Goal: Task Accomplishment & Management: Use online tool/utility

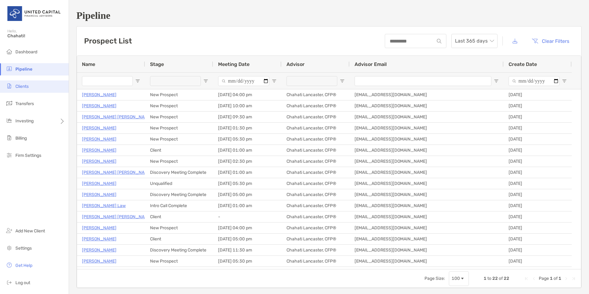
click at [25, 86] on span "Clients" at bounding box center [21, 86] width 13 height 5
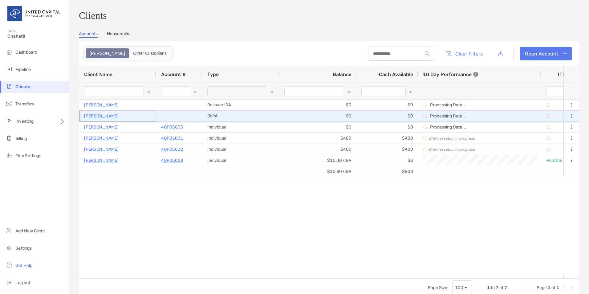
click at [95, 114] on p "[PERSON_NAME]" at bounding box center [101, 116] width 34 height 8
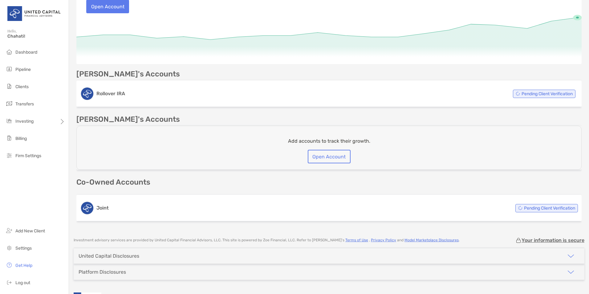
scroll to position [104, 0]
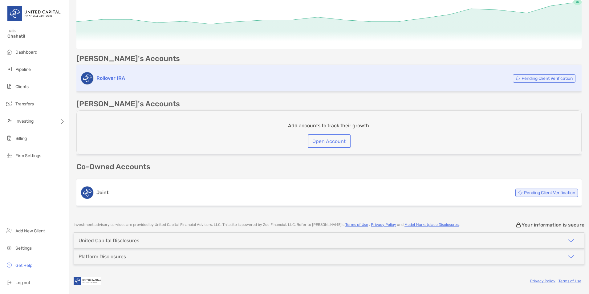
click at [116, 79] on h3 "Rollover IRA" at bounding box center [275, 78] width 359 height 7
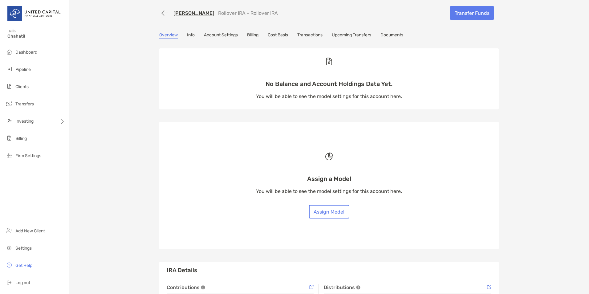
click at [303, 36] on link "Transactions" at bounding box center [309, 35] width 25 height 7
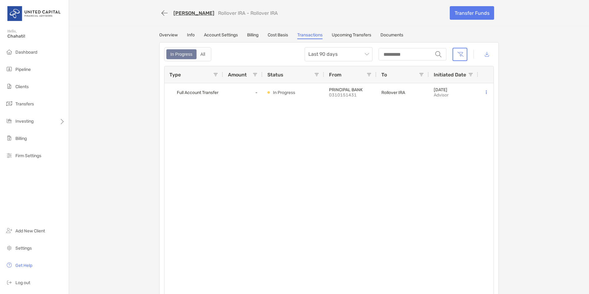
click at [364, 34] on link "Upcoming Transfers" at bounding box center [351, 35] width 39 height 7
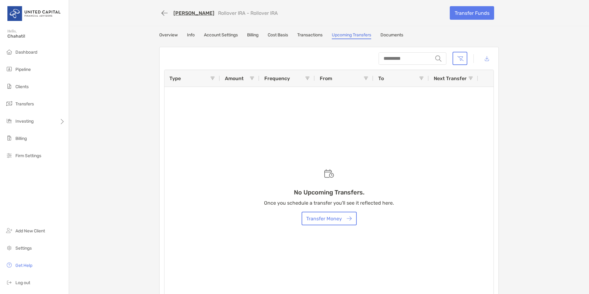
click at [220, 35] on link "Account Settings" at bounding box center [221, 35] width 34 height 7
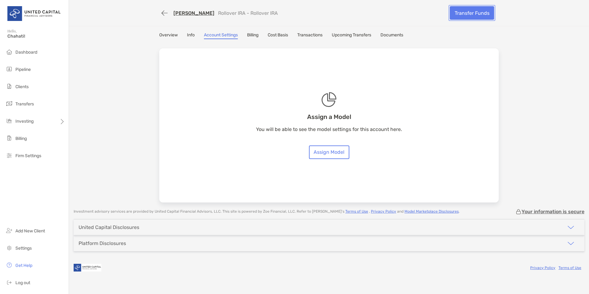
click at [462, 10] on link "Transfer Funds" at bounding box center [472, 13] width 44 height 14
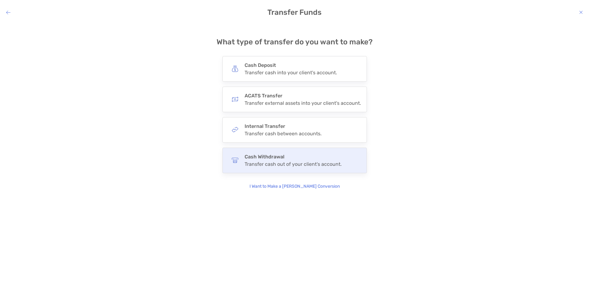
click at [259, 164] on div "Transfer cash out of your client's account." at bounding box center [292, 164] width 97 height 6
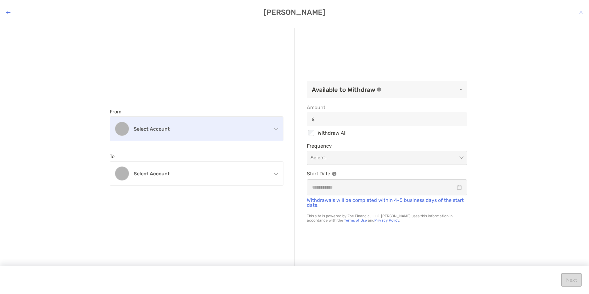
click at [255, 137] on div "Select account" at bounding box center [196, 129] width 173 height 24
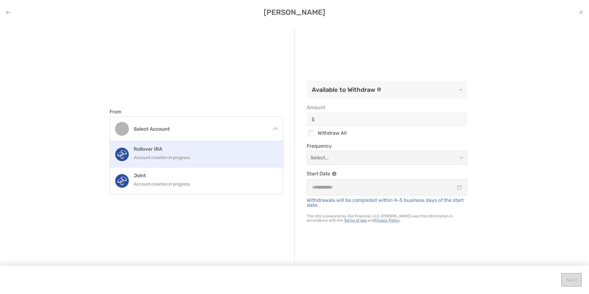
click at [223, 151] on h4 "Rollover IRA" at bounding box center [203, 149] width 139 height 6
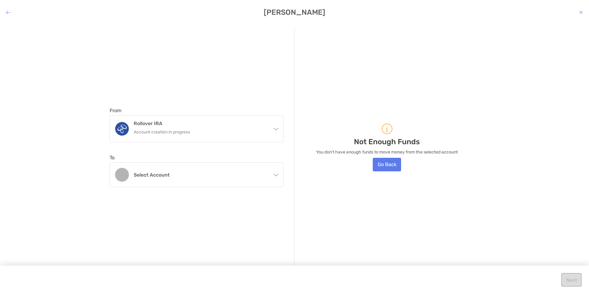
click at [200, 178] on div "Select account" at bounding box center [196, 175] width 173 height 24
click at [210, 54] on div "From Rollover IRA Account creation in progress Rollover IRA Account creation in…" at bounding box center [202, 147] width 185 height 239
click at [7, 13] on icon "modal" at bounding box center [8, 12] width 4 height 5
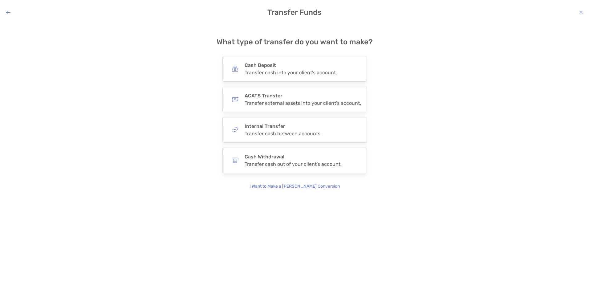
click at [7, 13] on icon "modal" at bounding box center [8, 12] width 4 height 5
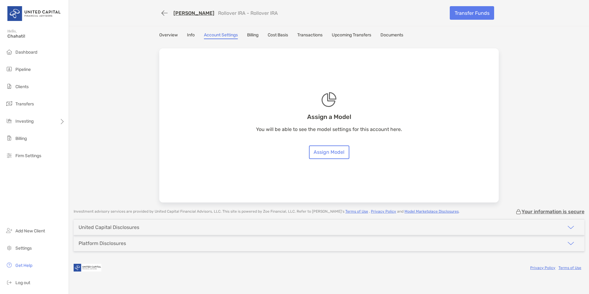
click at [172, 35] on link "Overview" at bounding box center [168, 35] width 18 height 7
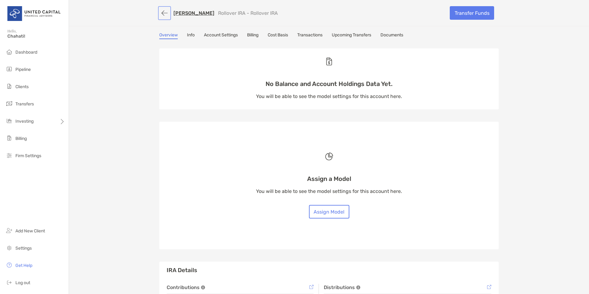
click at [163, 11] on button "button" at bounding box center [164, 12] width 10 height 11
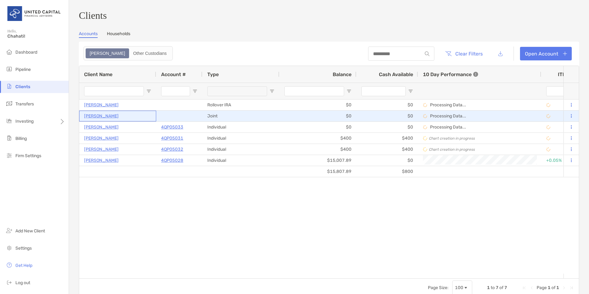
click at [98, 119] on p "[PERSON_NAME]" at bounding box center [101, 116] width 34 height 8
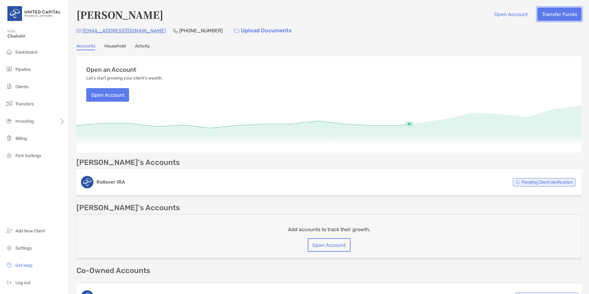
click at [557, 14] on button "Transfer Funds" at bounding box center [559, 14] width 44 height 14
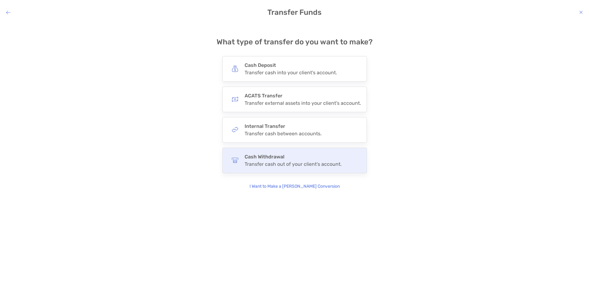
click at [295, 165] on div "Transfer cash out of your client's account." at bounding box center [292, 164] width 97 height 6
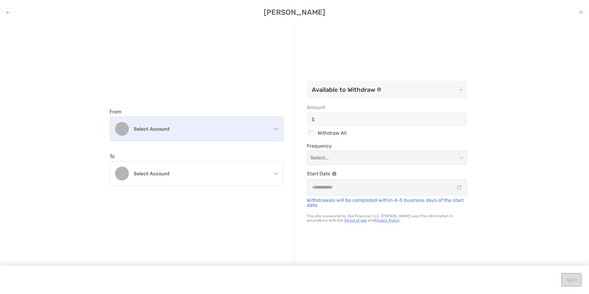
click at [255, 131] on h4 "Select account" at bounding box center [200, 129] width 133 height 6
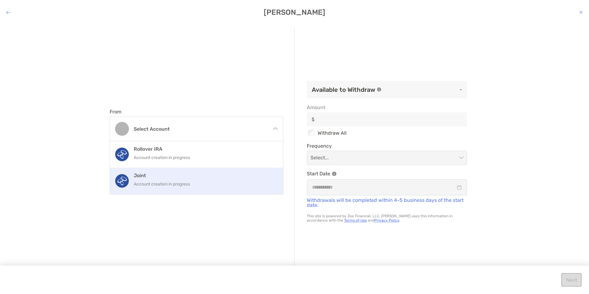
click at [194, 180] on p "Account creation in progress" at bounding box center [203, 184] width 139 height 8
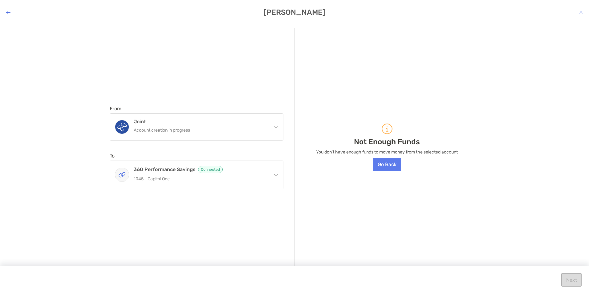
click at [194, 180] on p "1045 - Capital One" at bounding box center [200, 179] width 133 height 8
click at [195, 92] on div "From Joint Account creation in progress Rollover IRA Account creation in progre…" at bounding box center [202, 147] width 185 height 239
click at [9, 11] on icon "modal" at bounding box center [8, 12] width 4 height 5
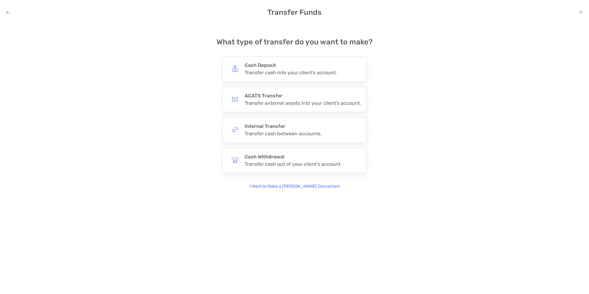
click at [9, 11] on icon "modal" at bounding box center [8, 12] width 4 height 5
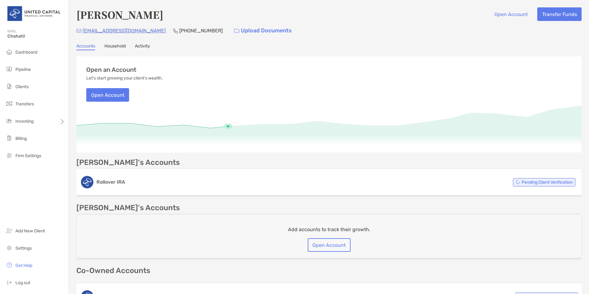
click at [417, 18] on div "[PERSON_NAME] Open Account Transfer Funds" at bounding box center [328, 14] width 505 height 14
